Goal: Transaction & Acquisition: Purchase product/service

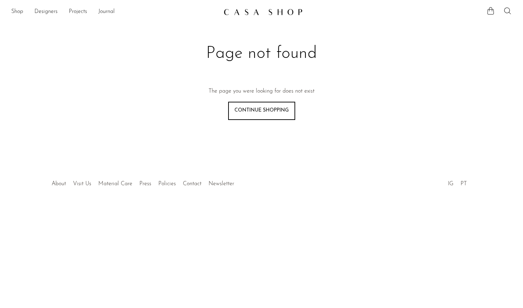
click at [272, 111] on link "Continue shopping" at bounding box center [261, 111] width 67 height 18
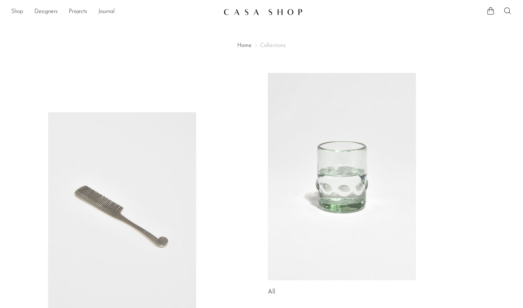
click at [17, 11] on link "Shop" at bounding box center [17, 11] width 12 height 9
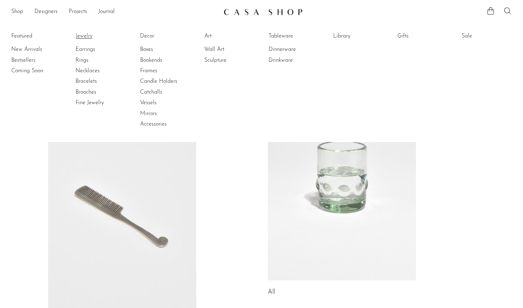
click at [86, 36] on link "Jewelry" at bounding box center [101, 36] width 53 height 8
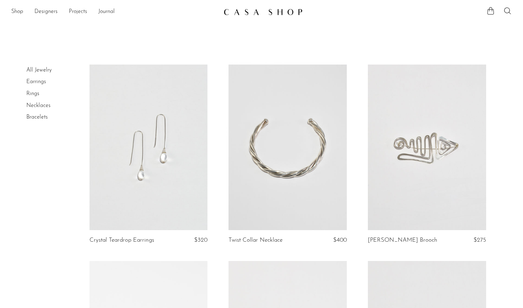
click at [39, 83] on link "Earrings" at bounding box center [36, 82] width 20 height 6
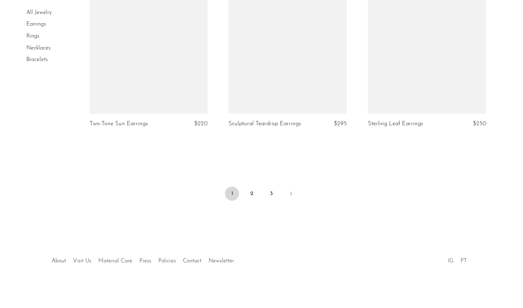
scroll to position [2281, 0]
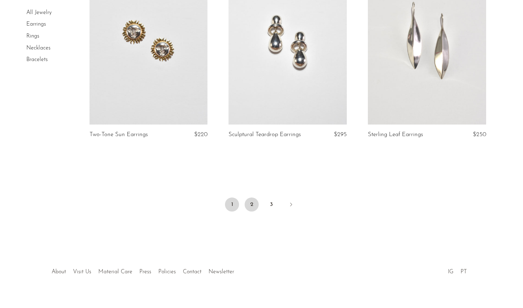
click at [252, 206] on link "2" at bounding box center [252, 205] width 14 height 14
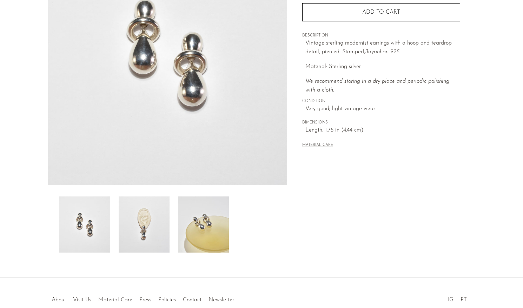
scroll to position [149, 0]
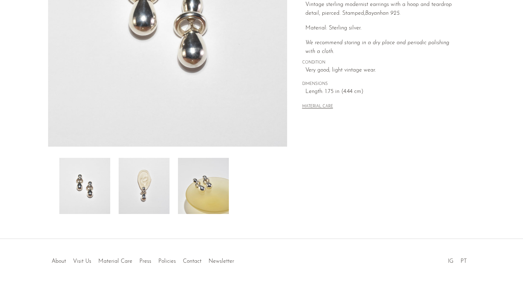
click at [187, 204] on img at bounding box center [203, 186] width 51 height 56
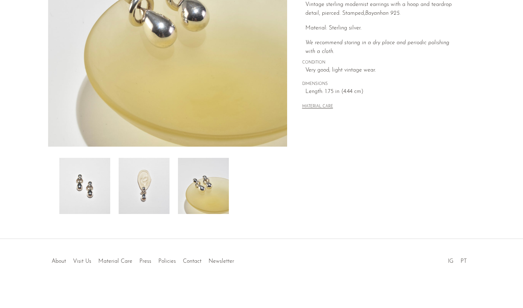
click at [159, 199] on img at bounding box center [144, 186] width 51 height 56
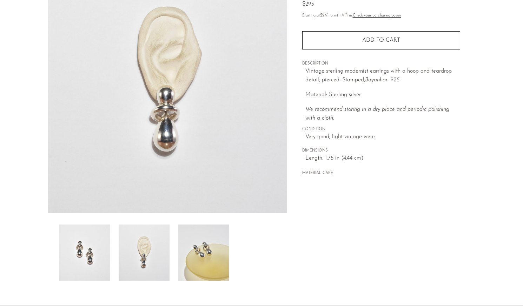
scroll to position [80, 0]
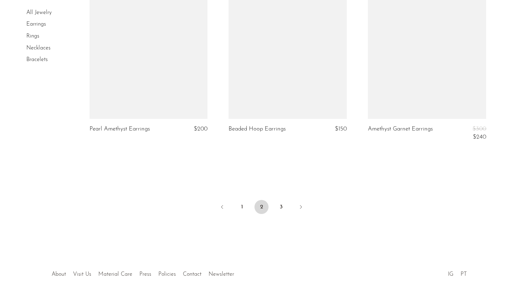
scroll to position [2320, 0]
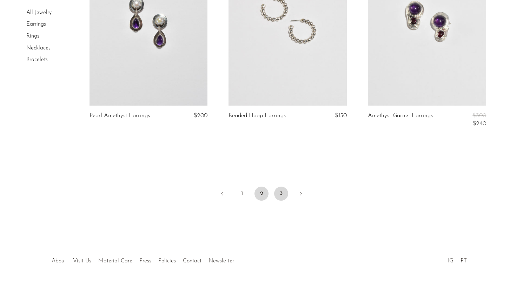
click at [282, 197] on link "3" at bounding box center [281, 194] width 14 height 14
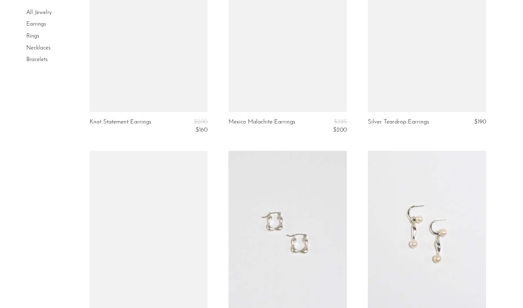
scroll to position [935, 0]
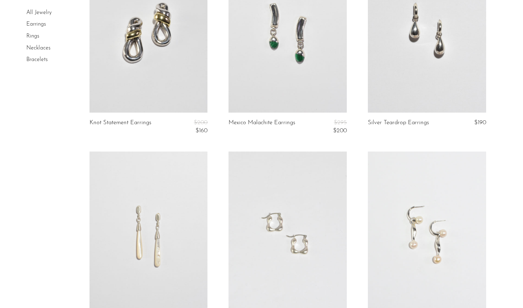
click at [375, 90] on link at bounding box center [427, 30] width 118 height 166
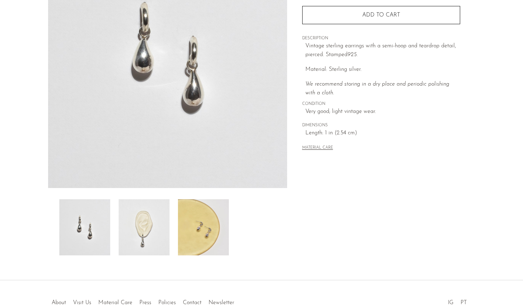
scroll to position [149, 0]
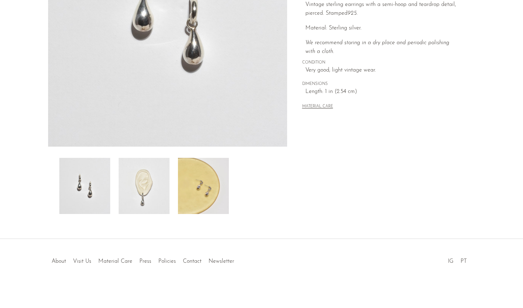
click at [150, 187] on img at bounding box center [144, 186] width 51 height 56
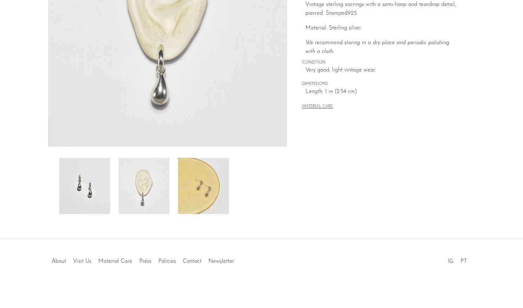
click at [195, 192] on img at bounding box center [203, 186] width 51 height 56
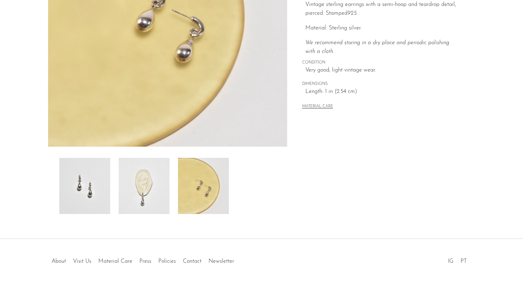
click at [165, 196] on img at bounding box center [144, 186] width 51 height 56
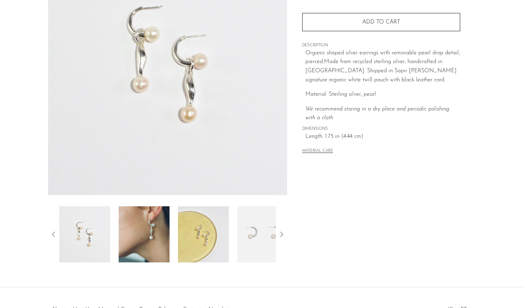
scroll to position [149, 0]
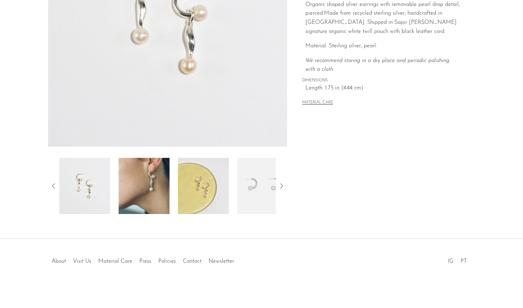
click at [155, 188] on img at bounding box center [144, 186] width 51 height 56
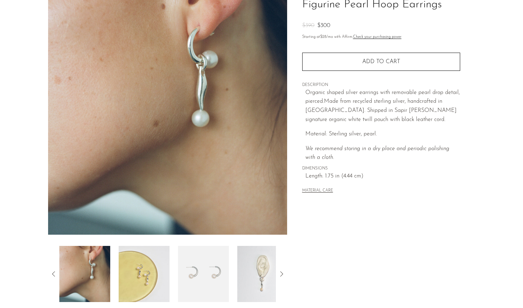
scroll to position [0, 0]
